Goal: Task Accomplishment & Management: Manage account settings

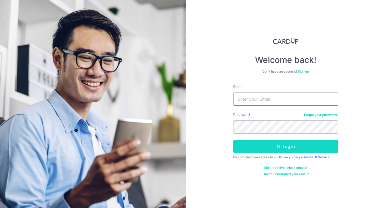
type input "[EMAIL_ADDRESS][DOMAIN_NAME]"
click at [265, 147] on button "Log in" at bounding box center [285, 146] width 105 height 13
